Goal: Find specific page/section: Find specific page/section

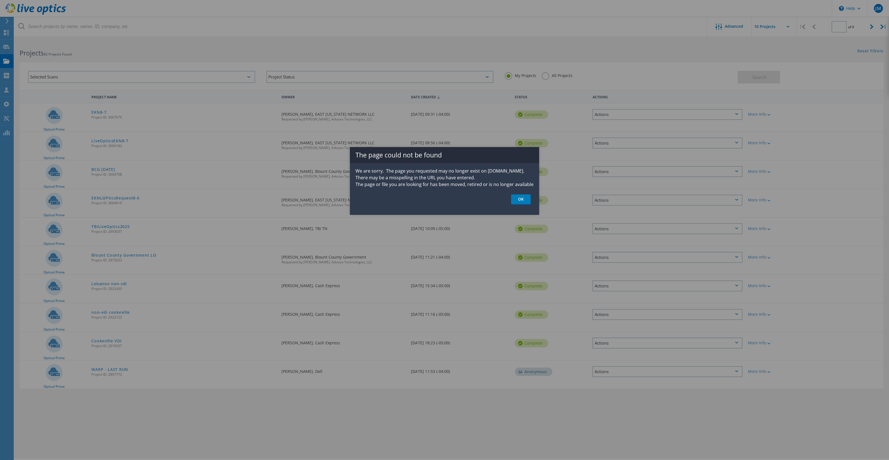
type input "1"
click at [522, 200] on link "OK" at bounding box center [521, 200] width 20 height 10
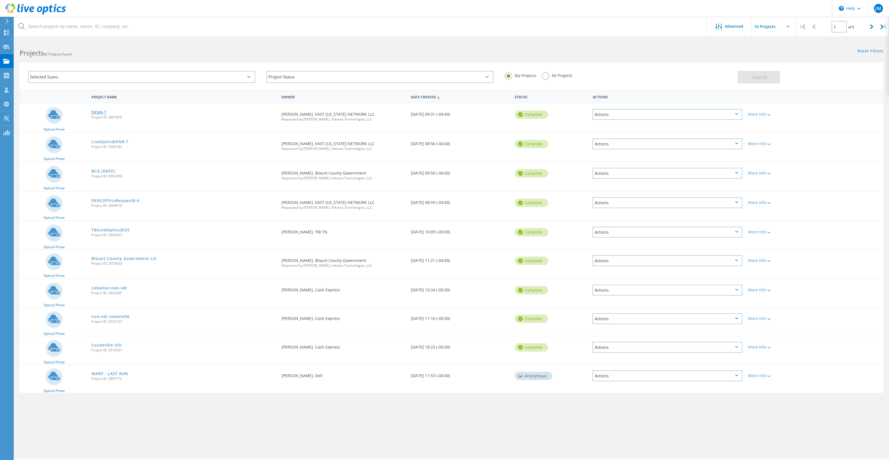
click at [97, 111] on link "EKN8-7" at bounding box center [98, 112] width 15 height 4
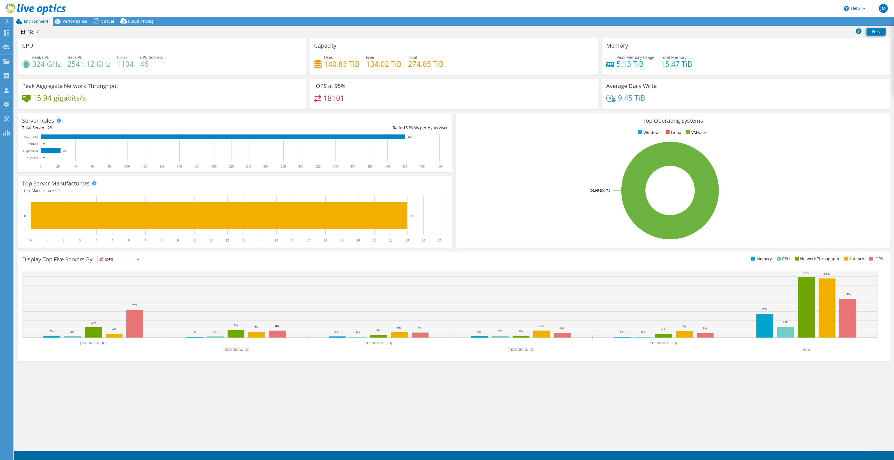
select select "USD"
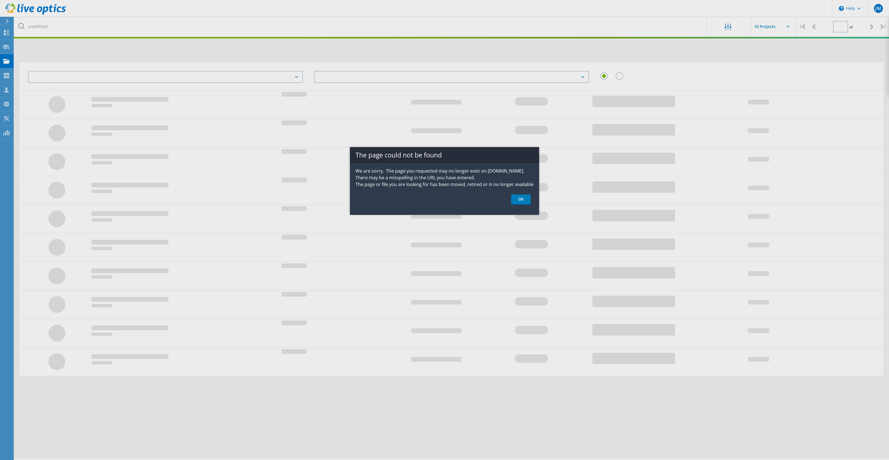
type input "1"
